Goal: Use online tool/utility: Utilize a website feature to perform a specific function

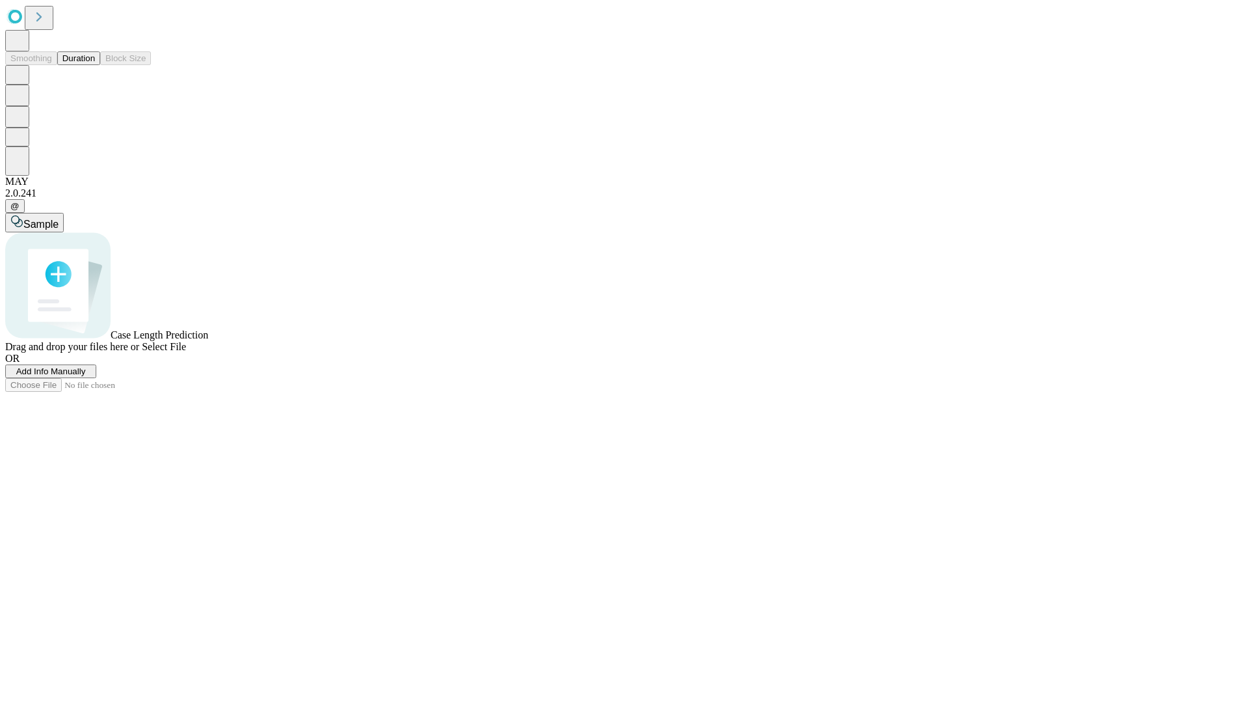
click at [95, 65] on button "Duration" at bounding box center [78, 58] width 43 height 14
click at [86, 376] on span "Add Info Manually" at bounding box center [51, 371] width 70 height 10
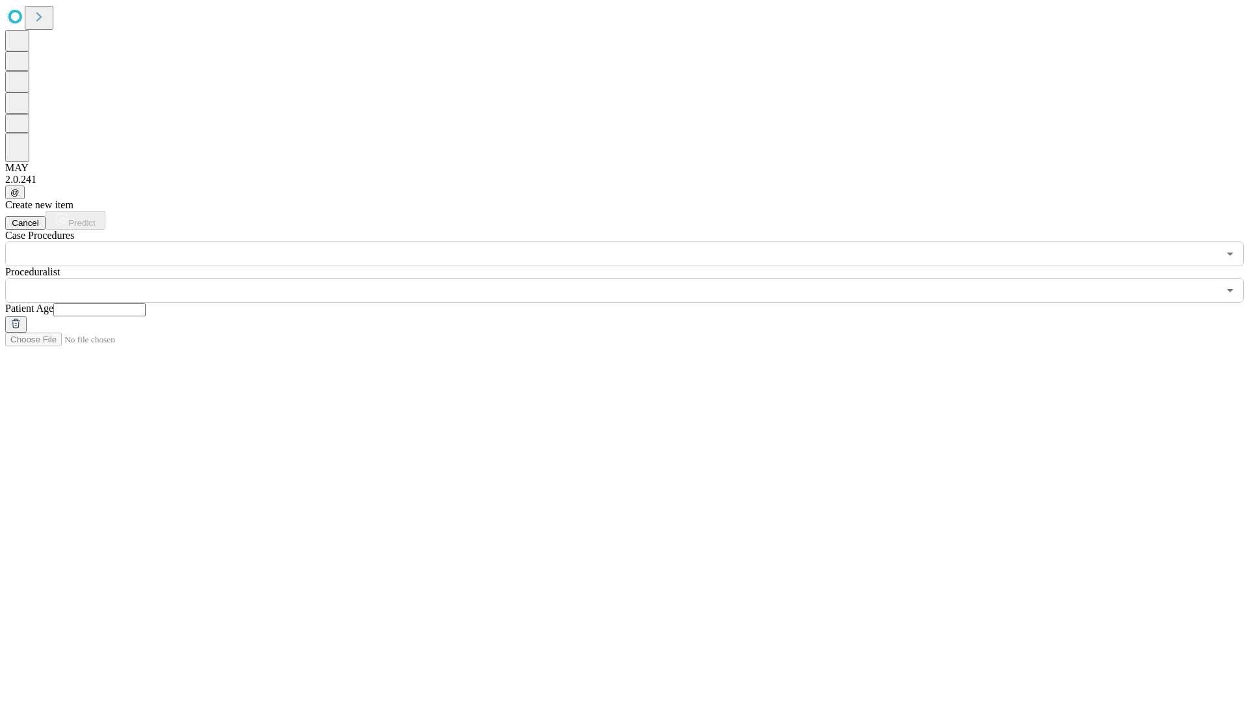
click at [146, 303] on input "text" at bounding box center [99, 309] width 92 height 13
type input "**"
click at [634, 278] on input "text" at bounding box center [611, 290] width 1213 height 25
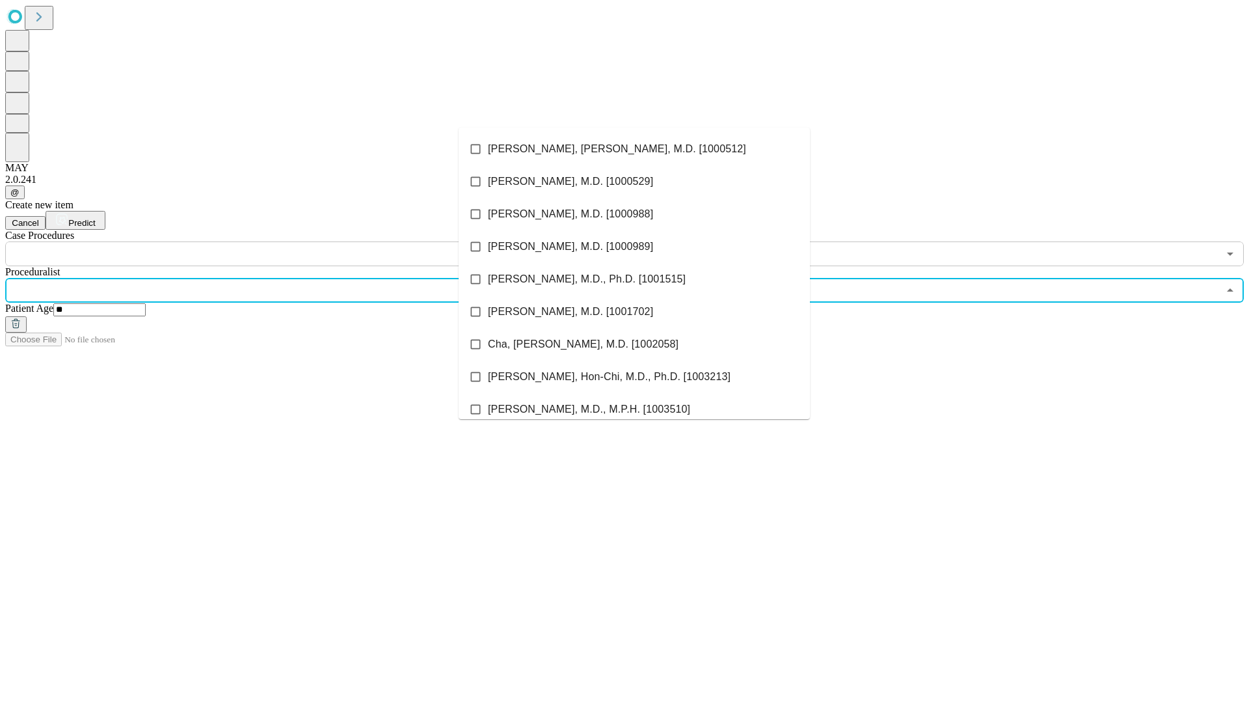
click at [634, 149] on li "[PERSON_NAME], [PERSON_NAME], M.D. [1000512]" at bounding box center [634, 149] width 351 height 33
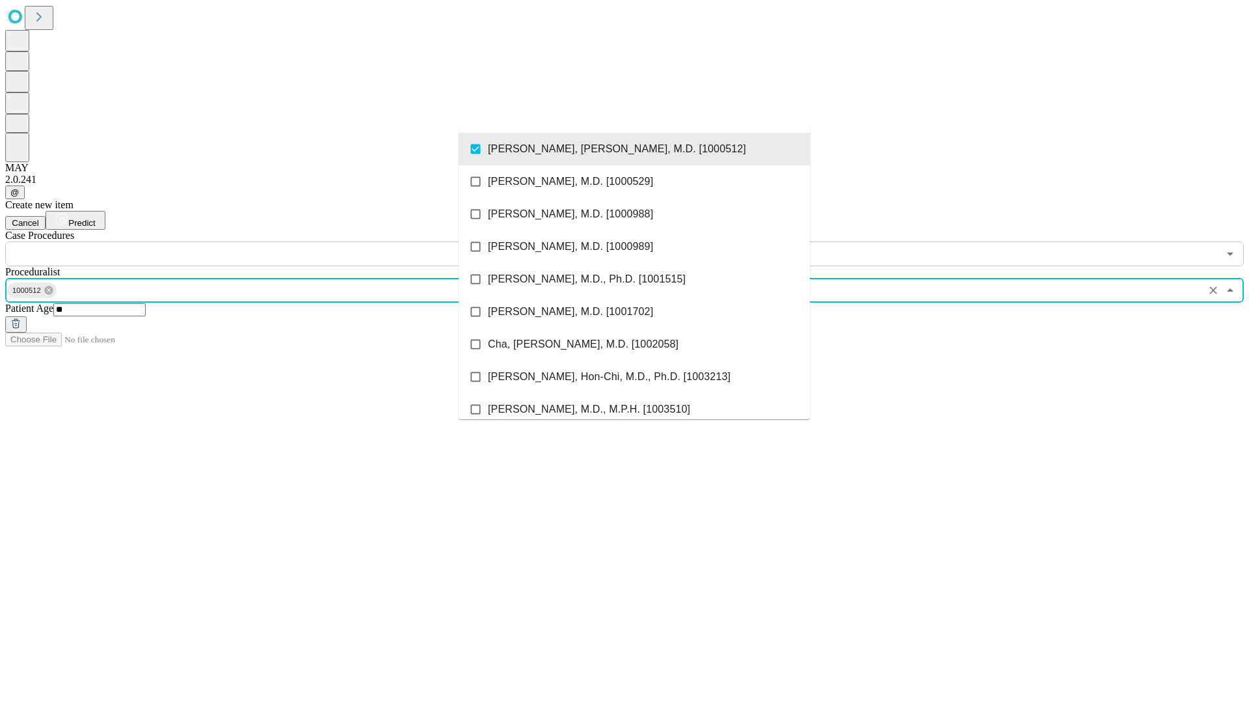
click at [273, 241] on input "text" at bounding box center [611, 253] width 1213 height 25
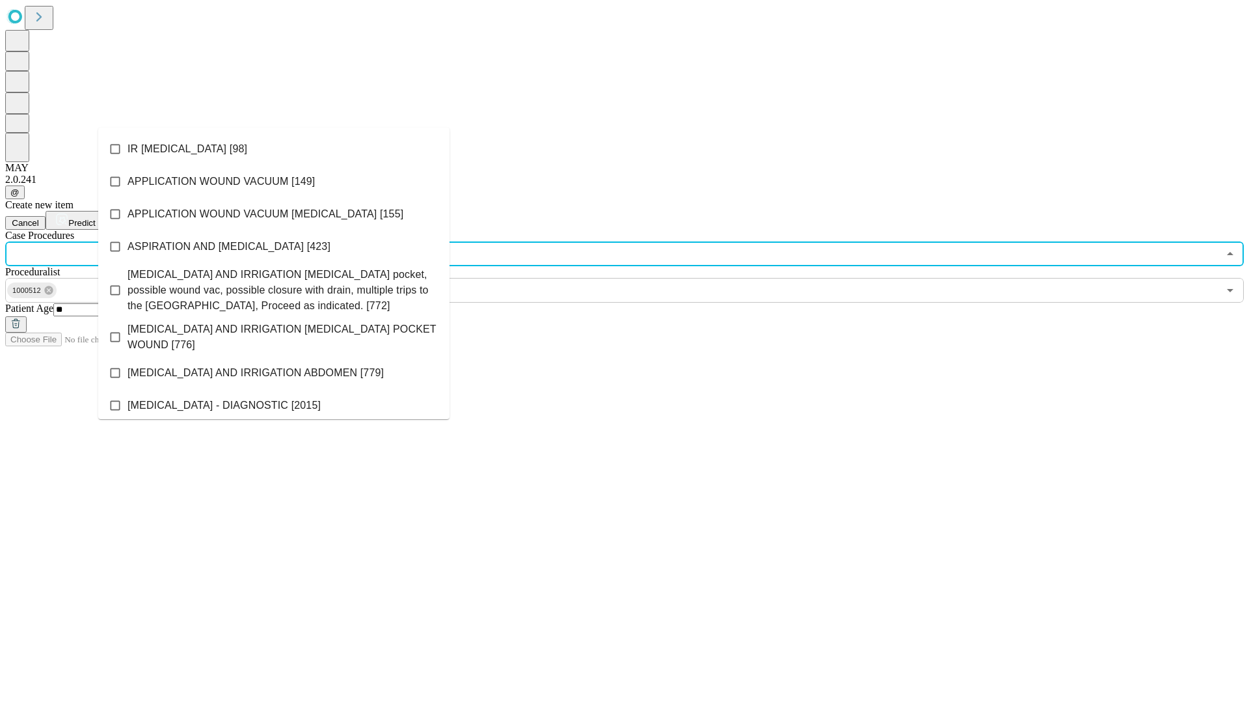
click at [274, 149] on li "IR [MEDICAL_DATA] [98]" at bounding box center [273, 149] width 351 height 33
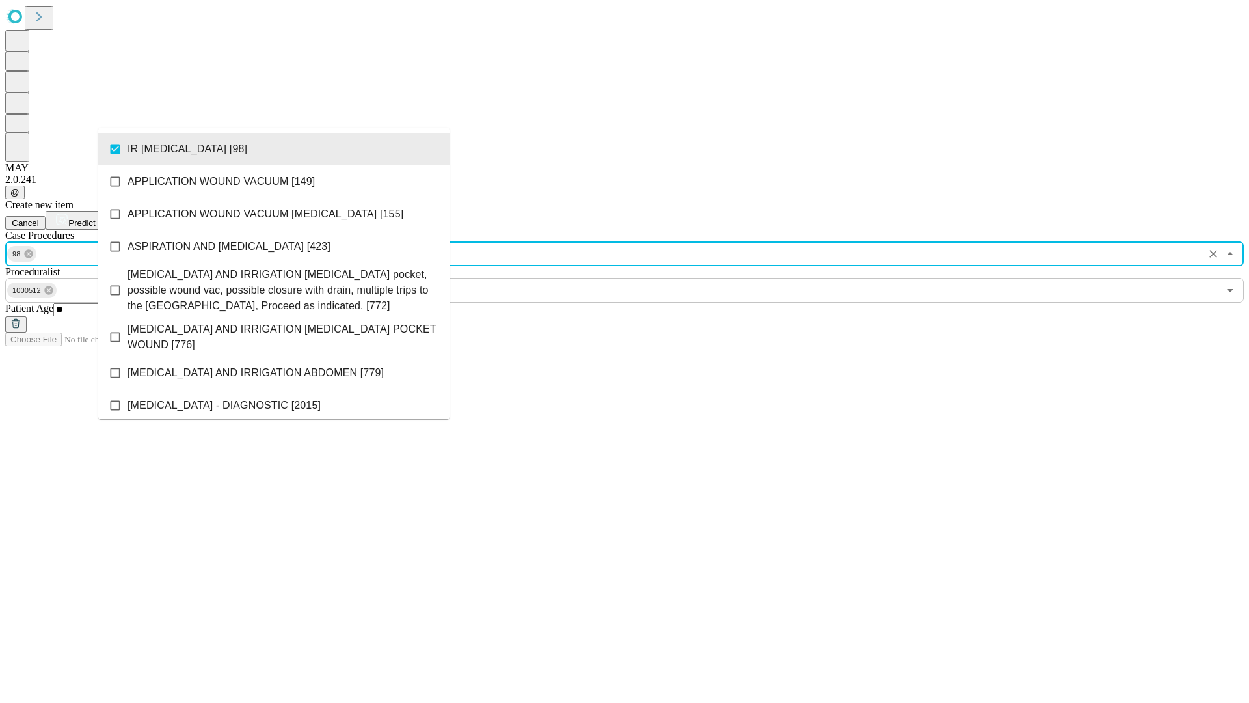
click at [95, 218] on span "Predict" at bounding box center [81, 223] width 27 height 10
